Goal: Navigation & Orientation: Understand site structure

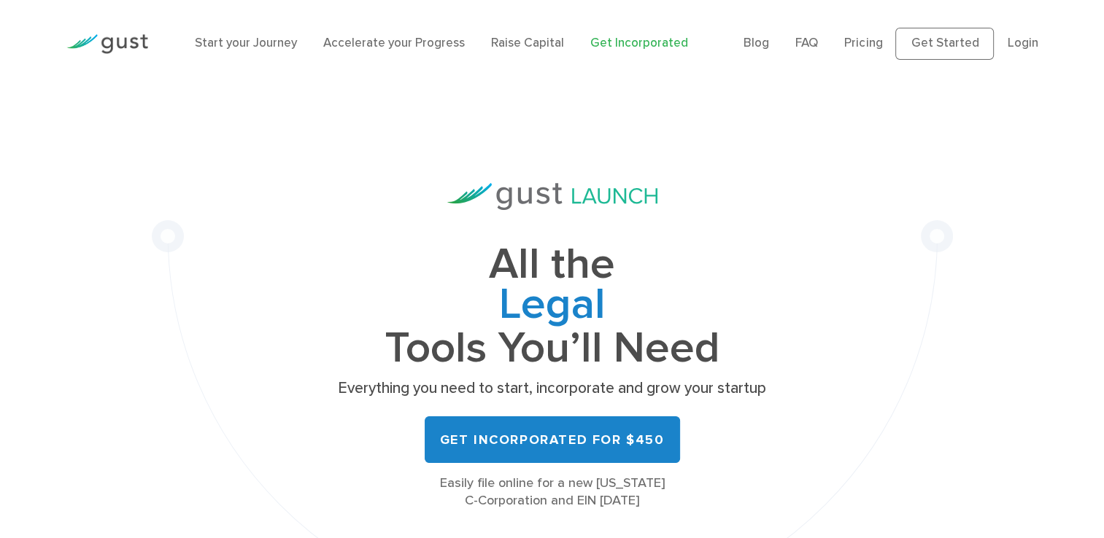
click at [105, 39] on img at bounding box center [107, 44] width 82 height 20
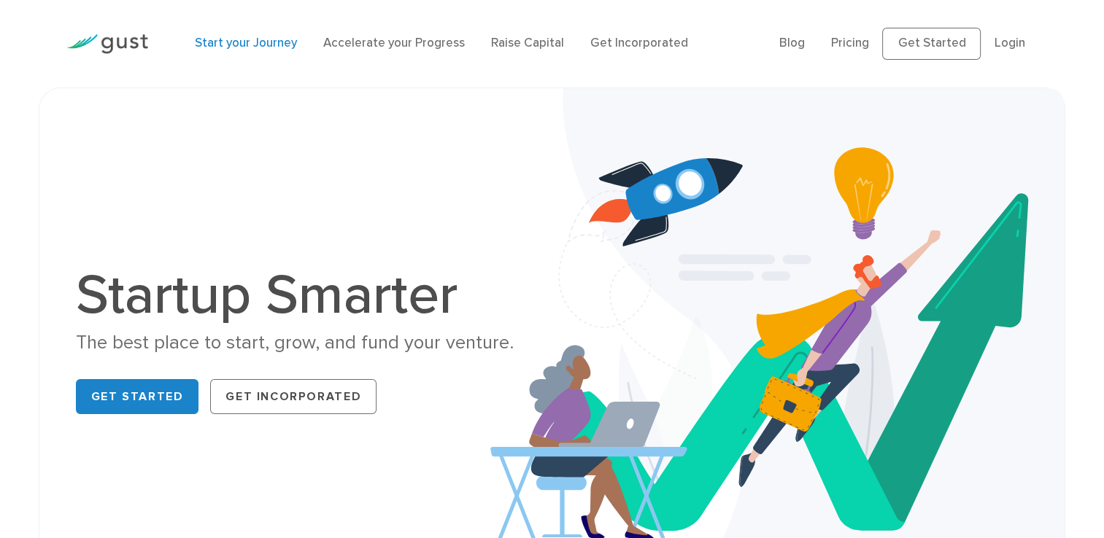
click at [268, 49] on link "Start your Journey" at bounding box center [246, 43] width 102 height 15
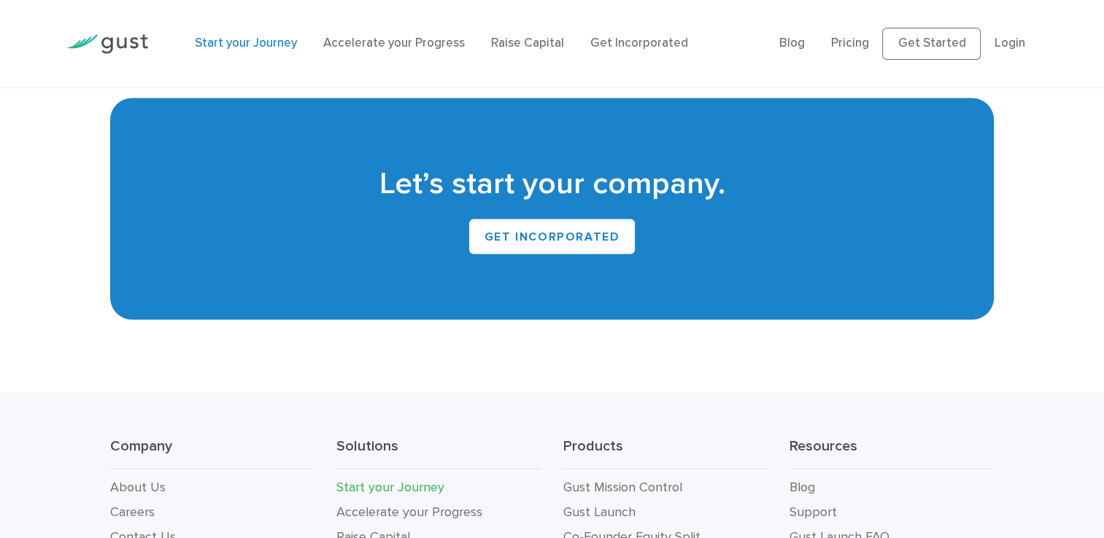
scroll to position [2837, 0]
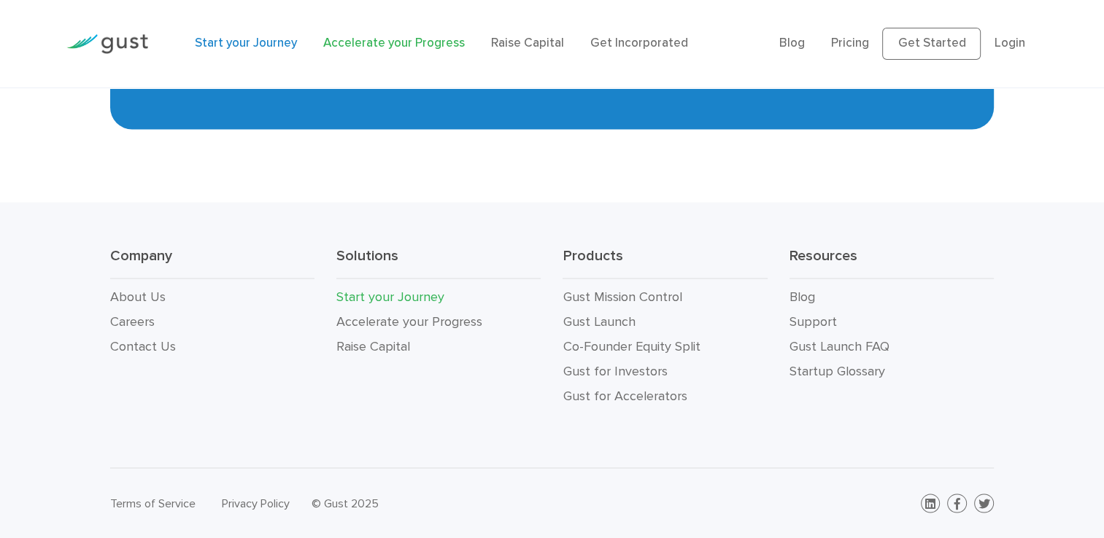
click at [384, 43] on link "Accelerate your Progress" at bounding box center [394, 43] width 142 height 15
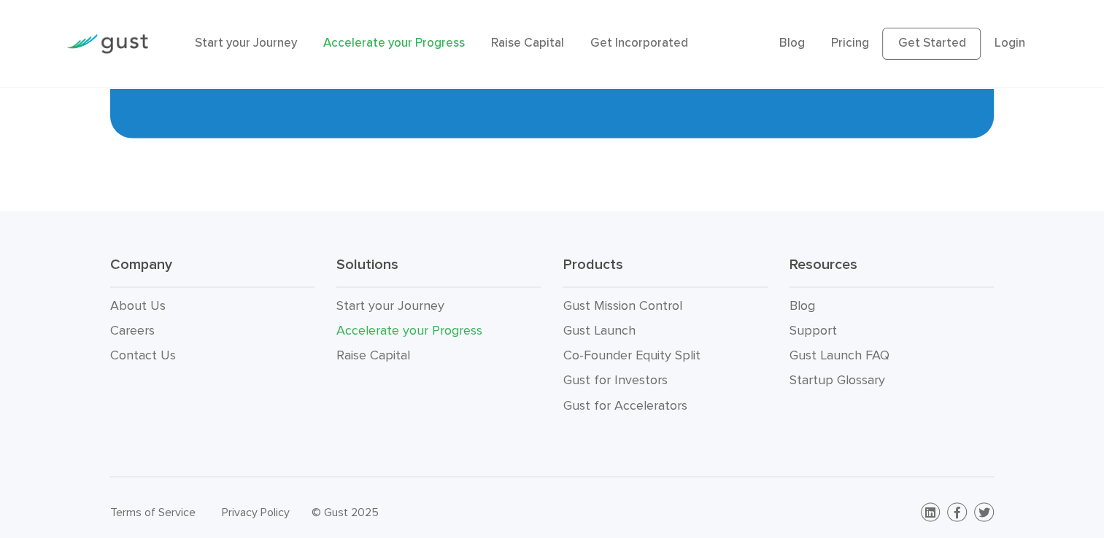
scroll to position [2697, 0]
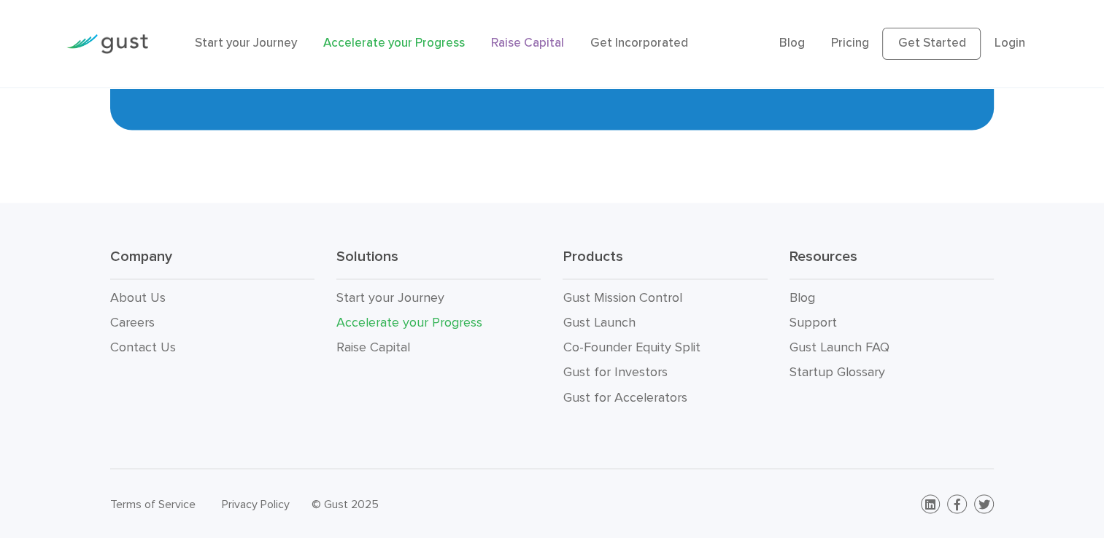
click at [525, 42] on link "Raise Capital" at bounding box center [527, 43] width 73 height 15
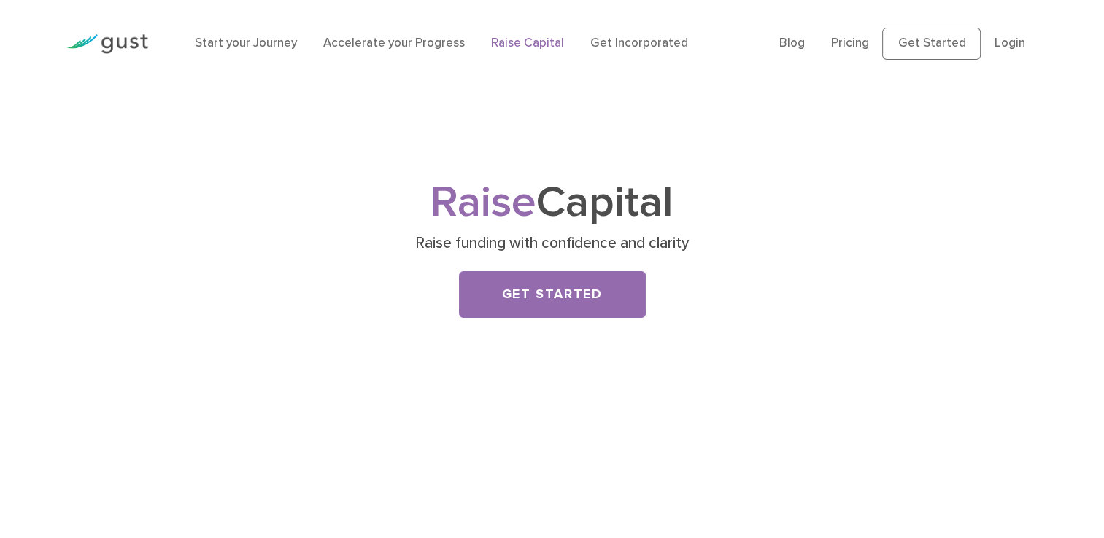
click at [638, 43] on link "Get Incorporated" at bounding box center [639, 43] width 98 height 15
